Goal: Task Accomplishment & Management: Manage account settings

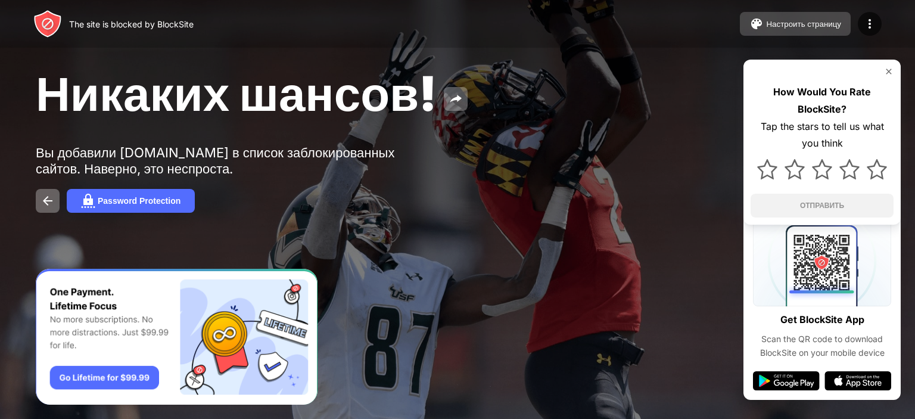
click at [823, 17] on button "Настроить страницу" at bounding box center [795, 24] width 111 height 24
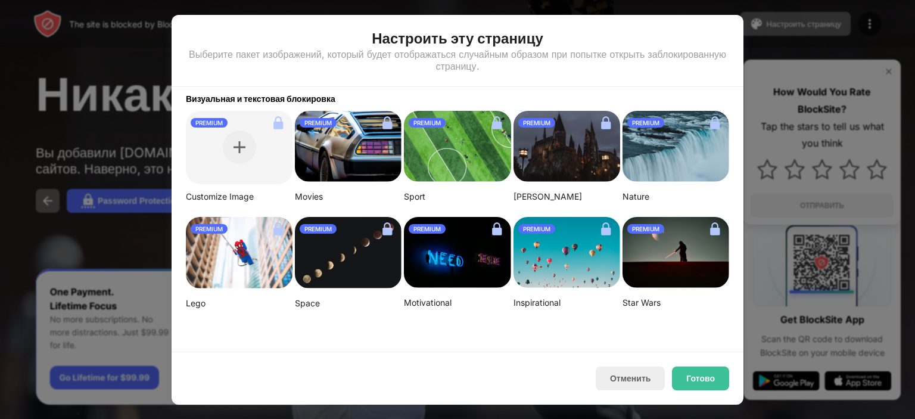
click at [914, 97] on div at bounding box center [457, 209] width 915 height 419
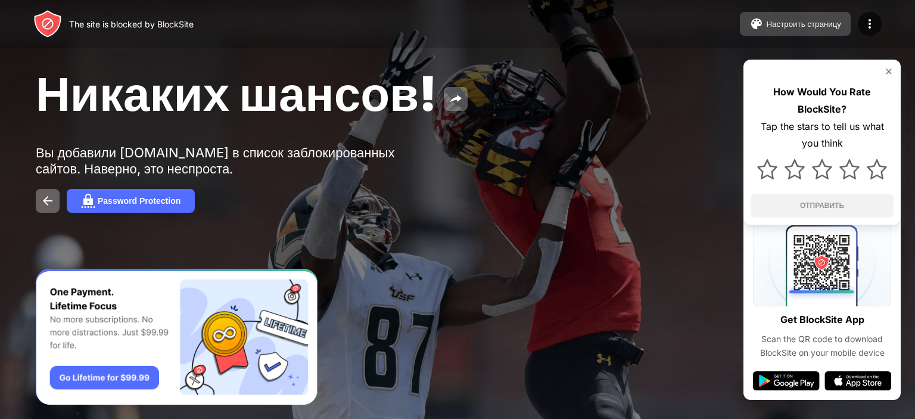
click at [841, 16] on button "Настроить страницу" at bounding box center [795, 24] width 111 height 24
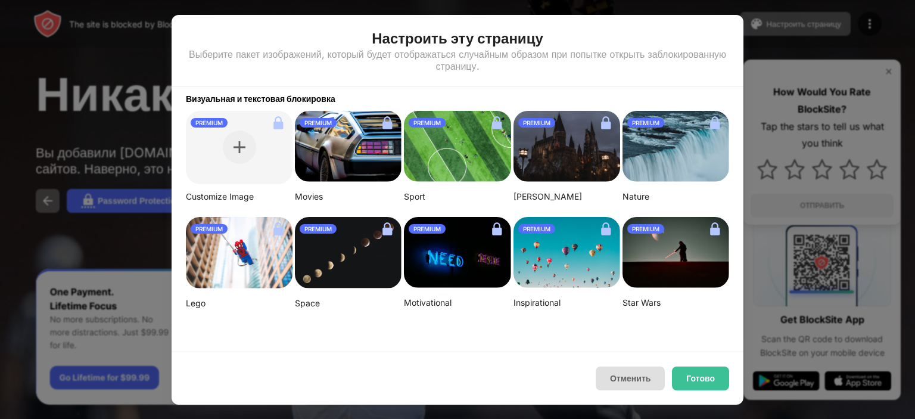
click at [631, 371] on button "Отменить" at bounding box center [630, 378] width 69 height 24
